Goal: Information Seeking & Learning: Check status

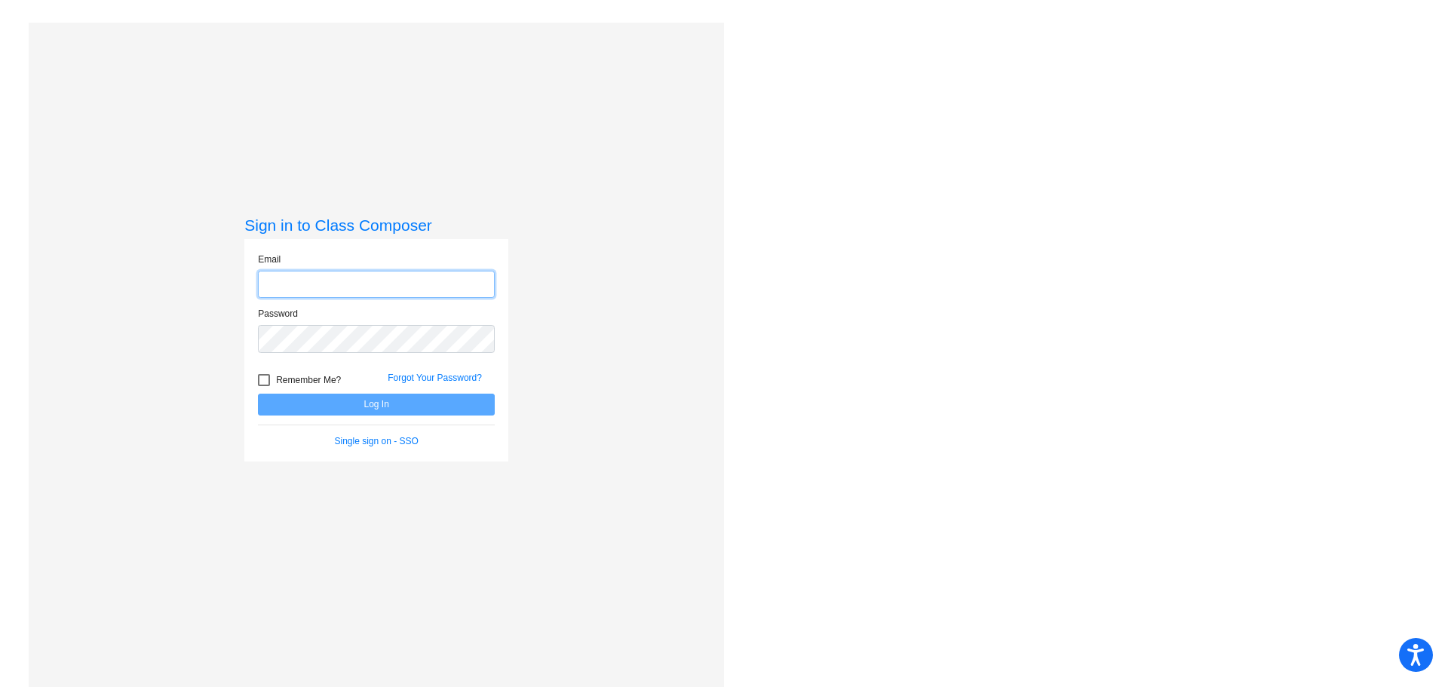
type input "[PERSON_NAME][EMAIL_ADDRESS][PERSON_NAME][DOMAIN_NAME]"
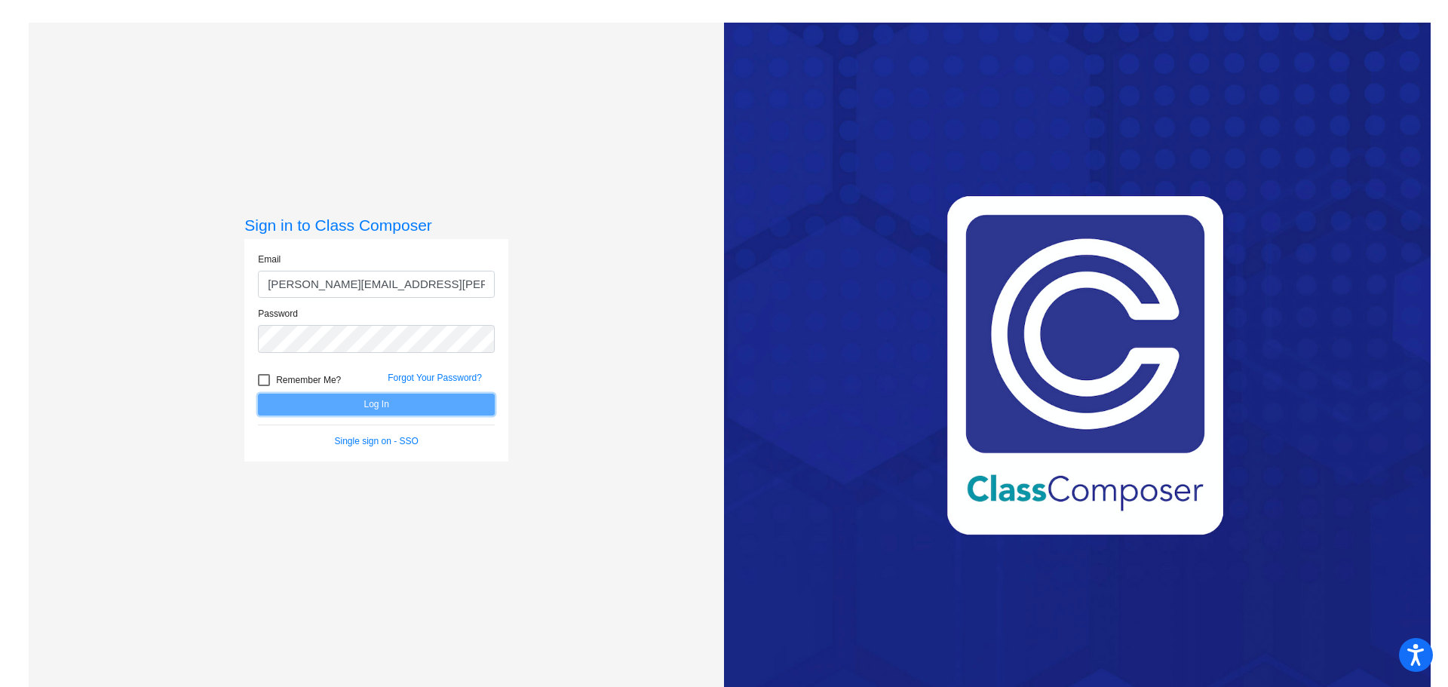
click at [337, 405] on button "Log In" at bounding box center [376, 405] width 237 height 22
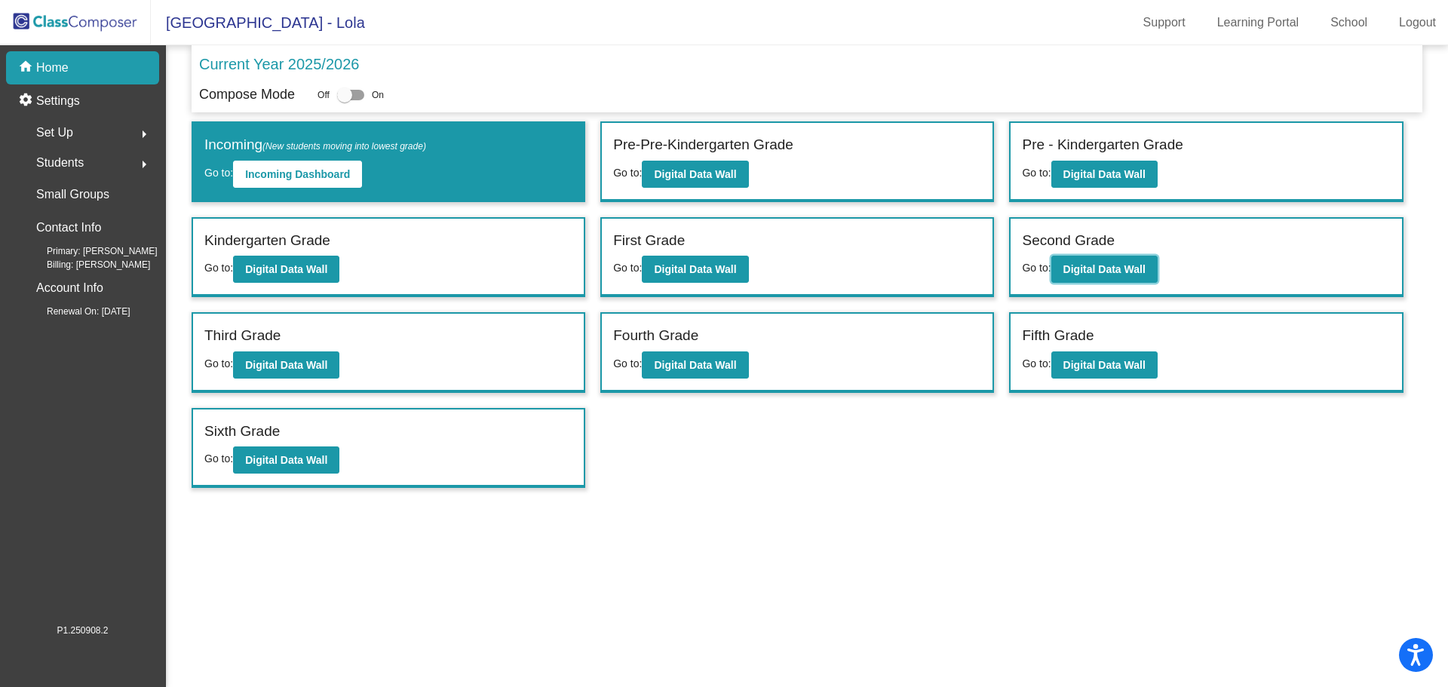
click at [1075, 268] on b "Digital Data Wall" at bounding box center [1104, 269] width 82 height 12
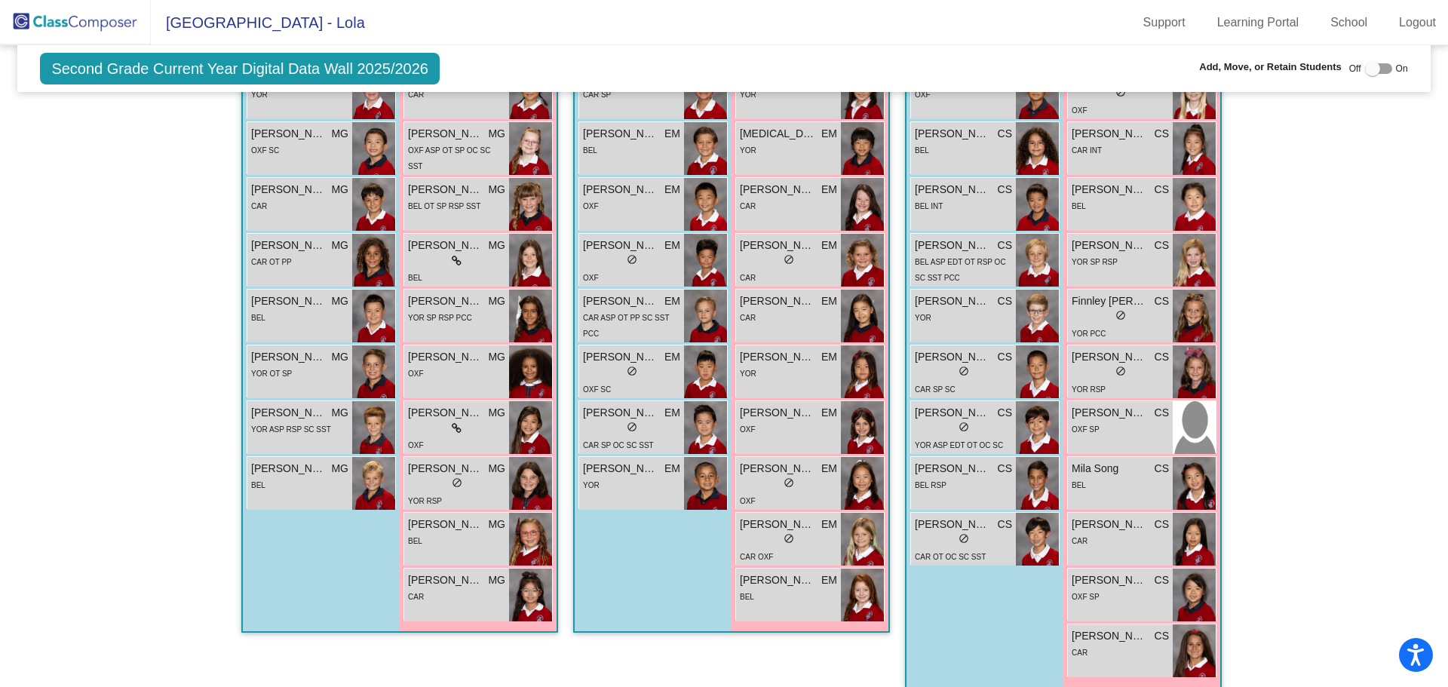
scroll to position [439, 0]
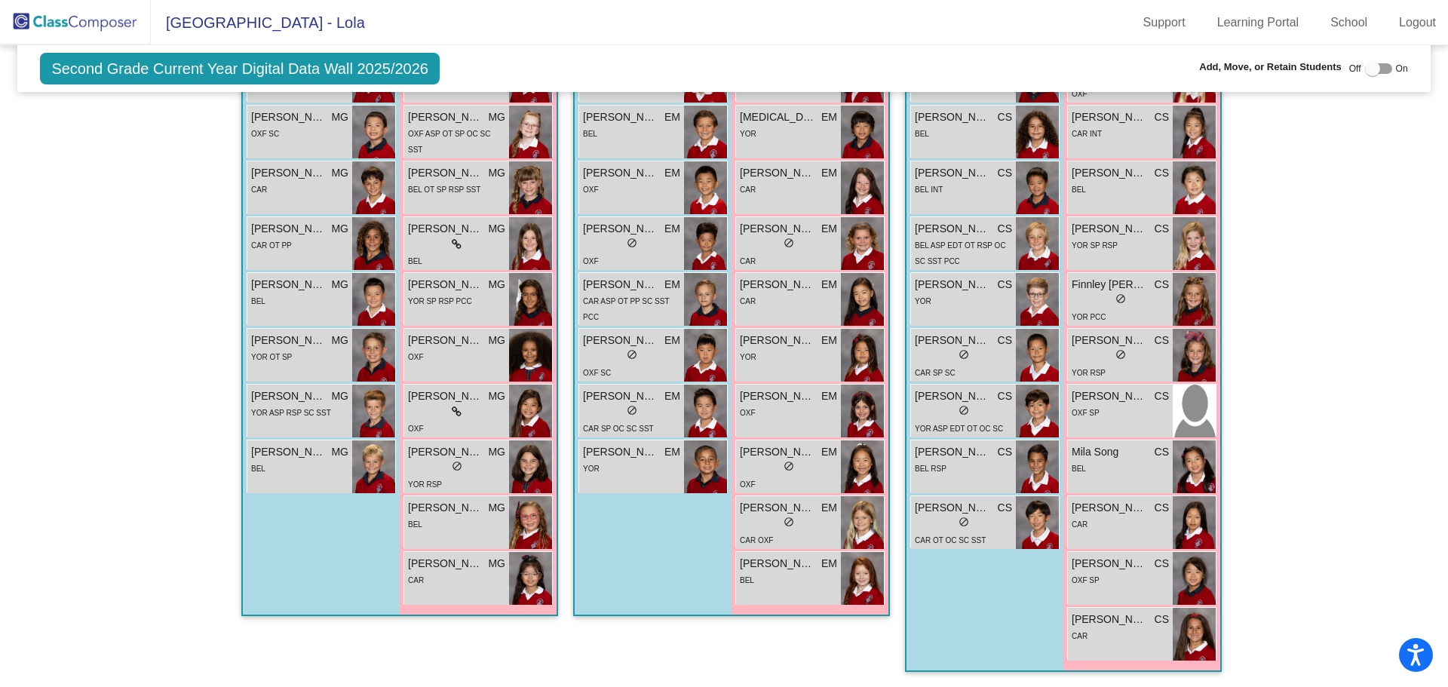
click at [1108, 571] on span "[PERSON_NAME]" at bounding box center [1109, 564] width 75 height 16
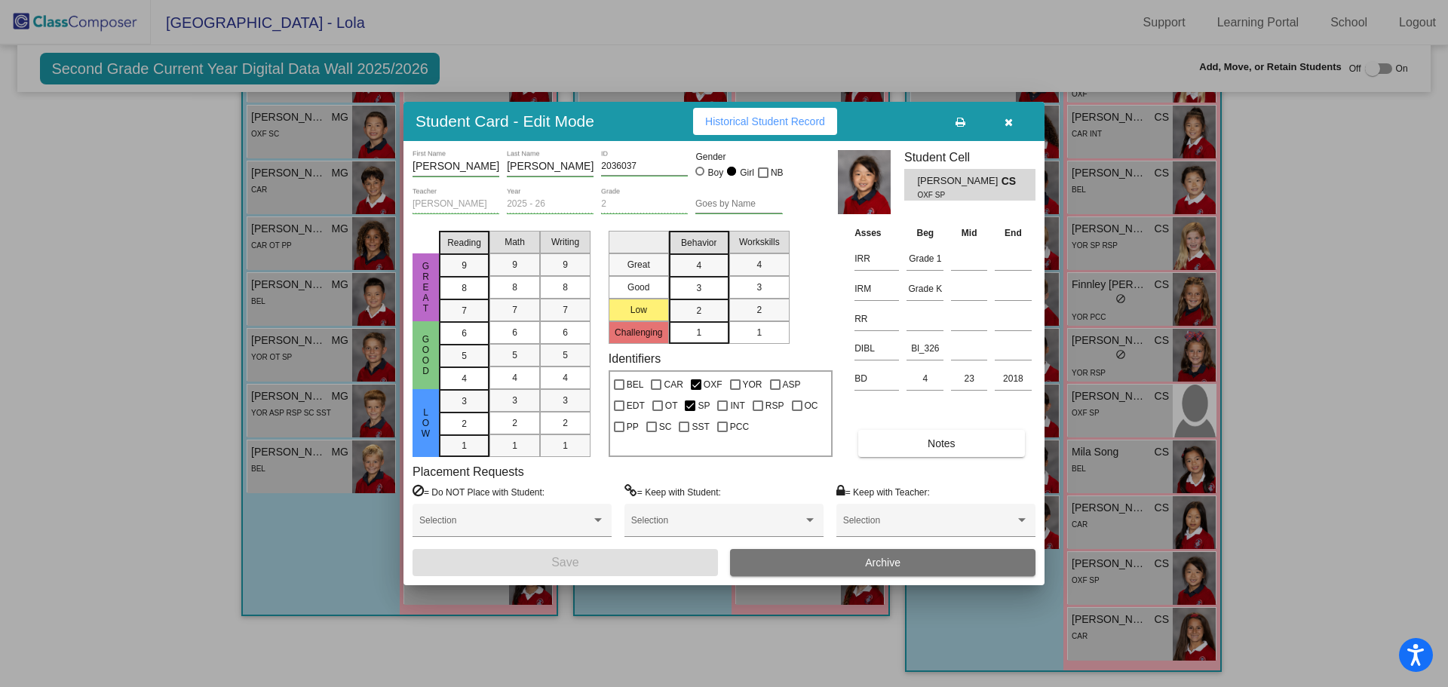
click at [739, 126] on span "Historical Student Record" at bounding box center [765, 121] width 120 height 12
click at [1006, 118] on icon "button" at bounding box center [1008, 122] width 8 height 11
